Goal: Navigation & Orientation: Find specific page/section

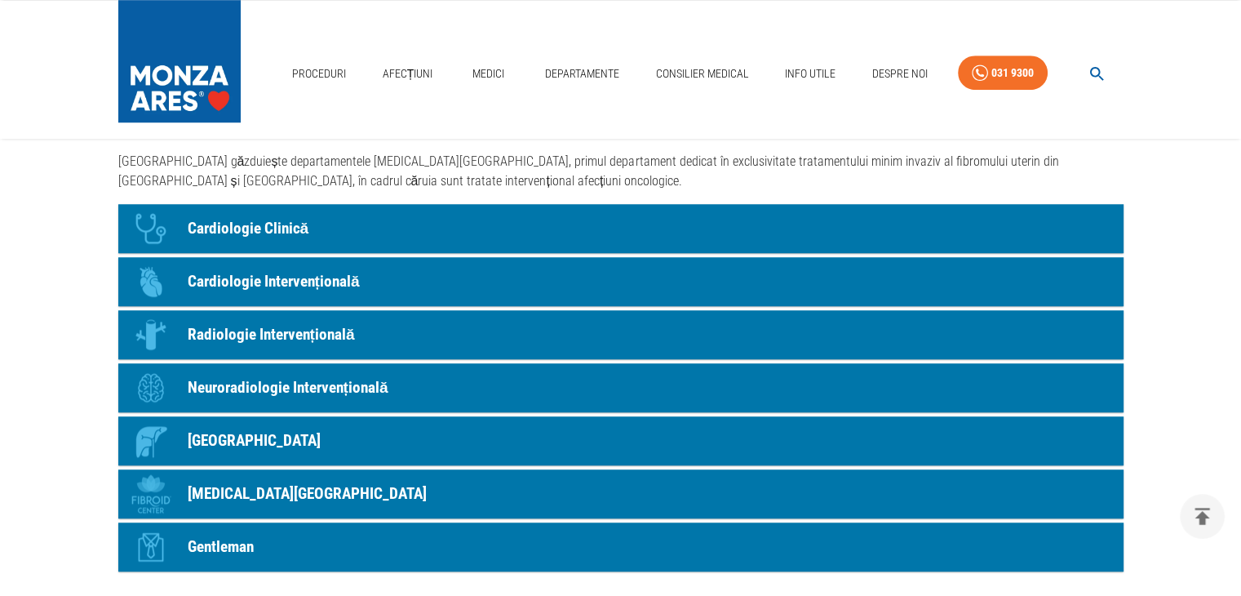
scroll to position [1387, 0]
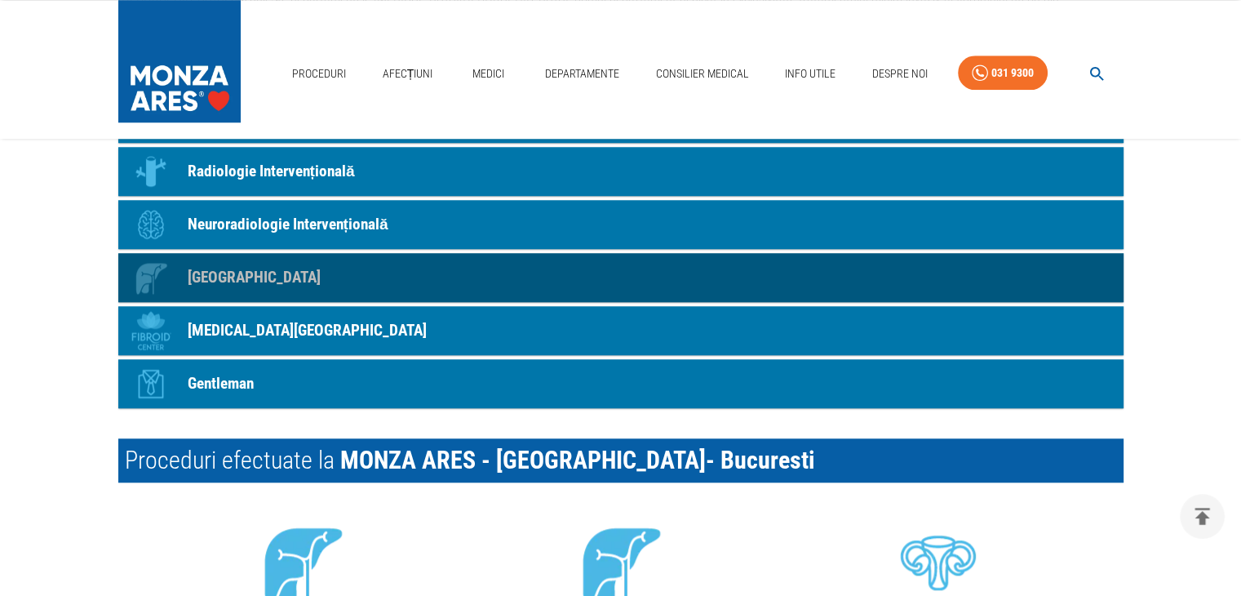
click at [236, 280] on p "[GEOGRAPHIC_DATA]" at bounding box center [254, 278] width 133 height 24
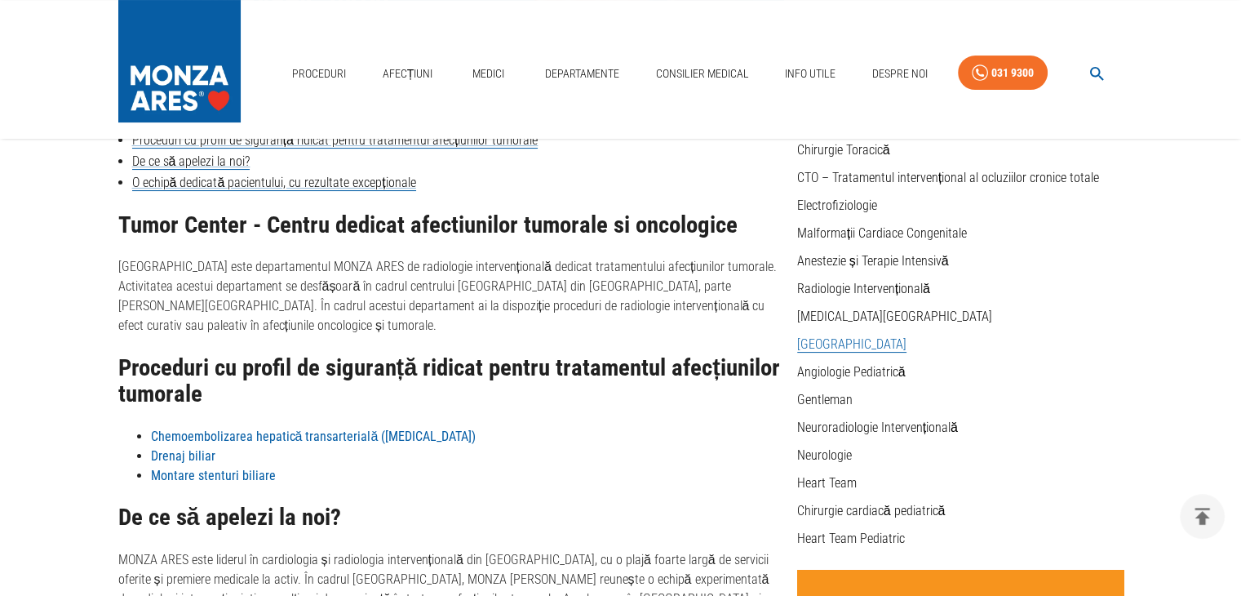
scroll to position [408, 0]
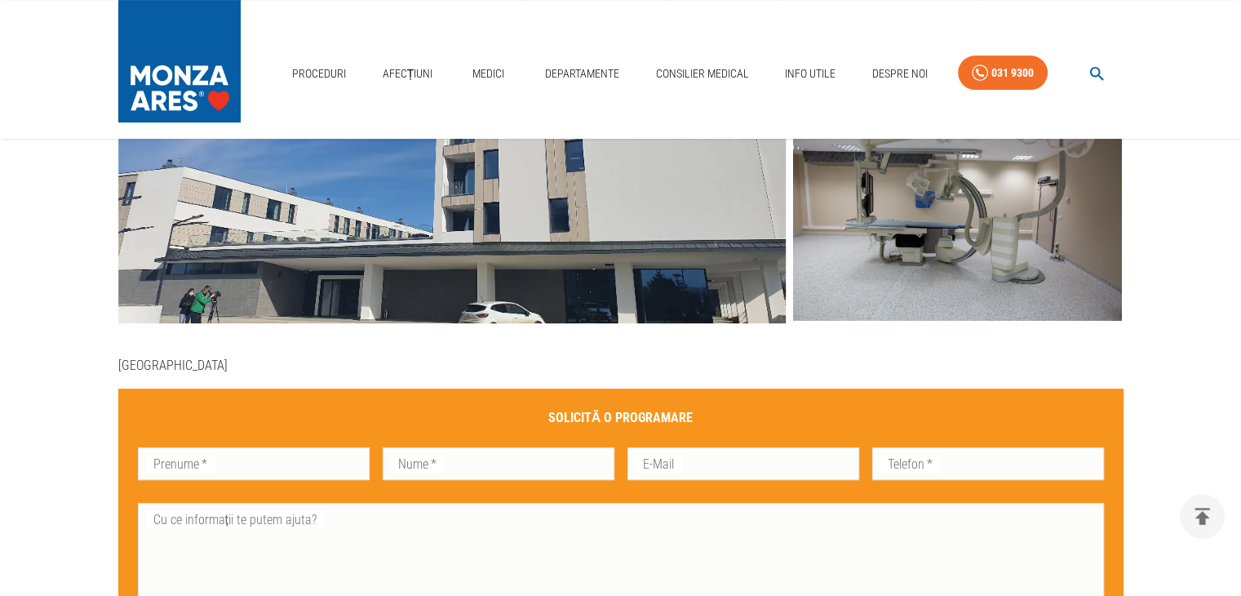
scroll to position [1387, 0]
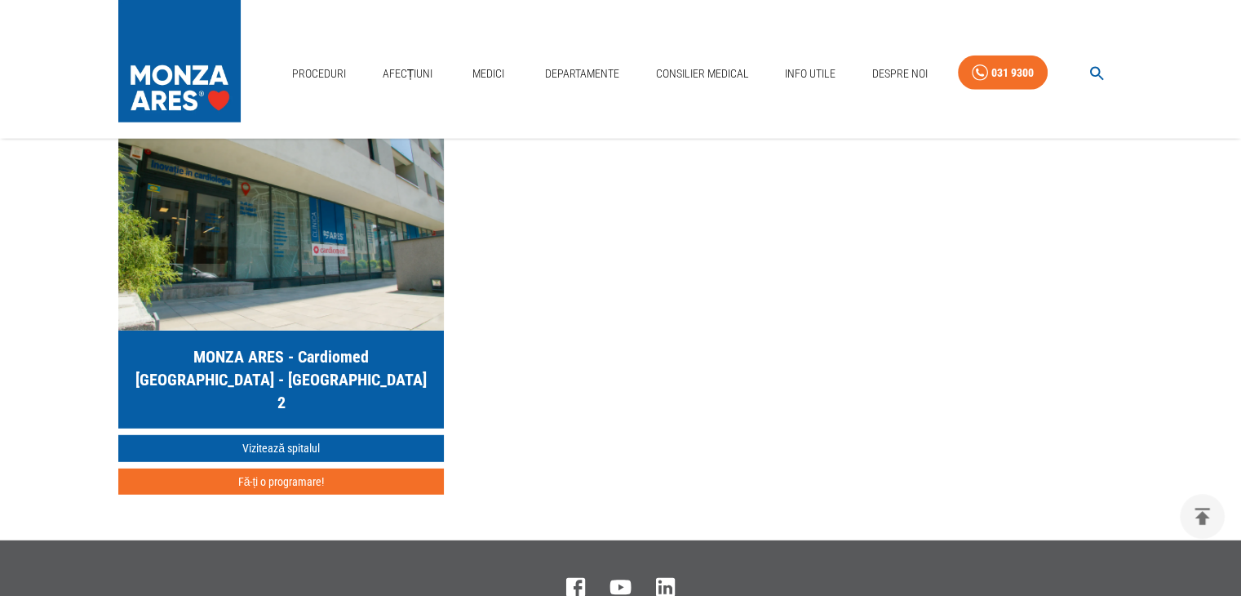
scroll to position [4651, 0]
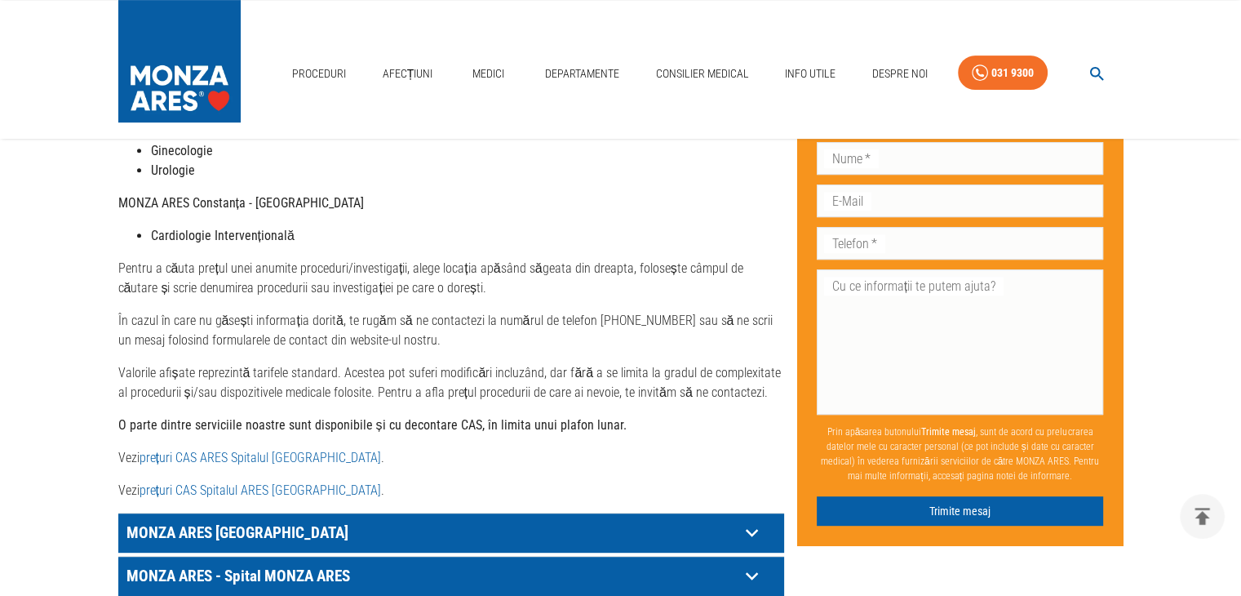
scroll to position [734, 0]
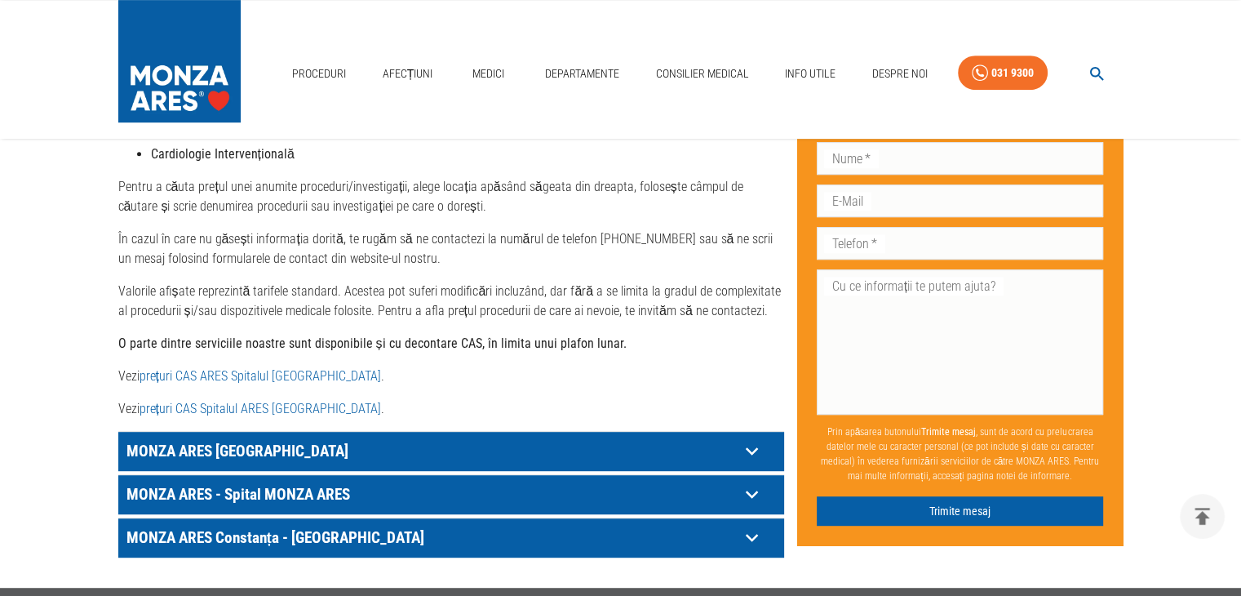
click at [747, 447] on icon at bounding box center [751, 451] width 12 height 8
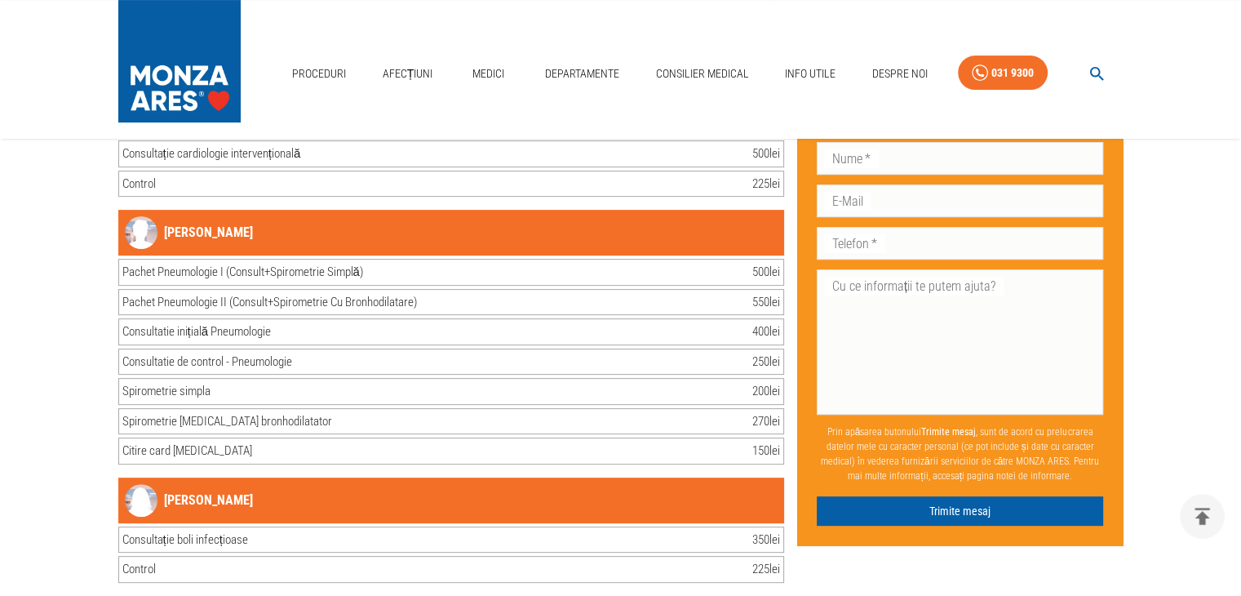
scroll to position [31507, 0]
